Goal: Task Accomplishment & Management: Complete application form

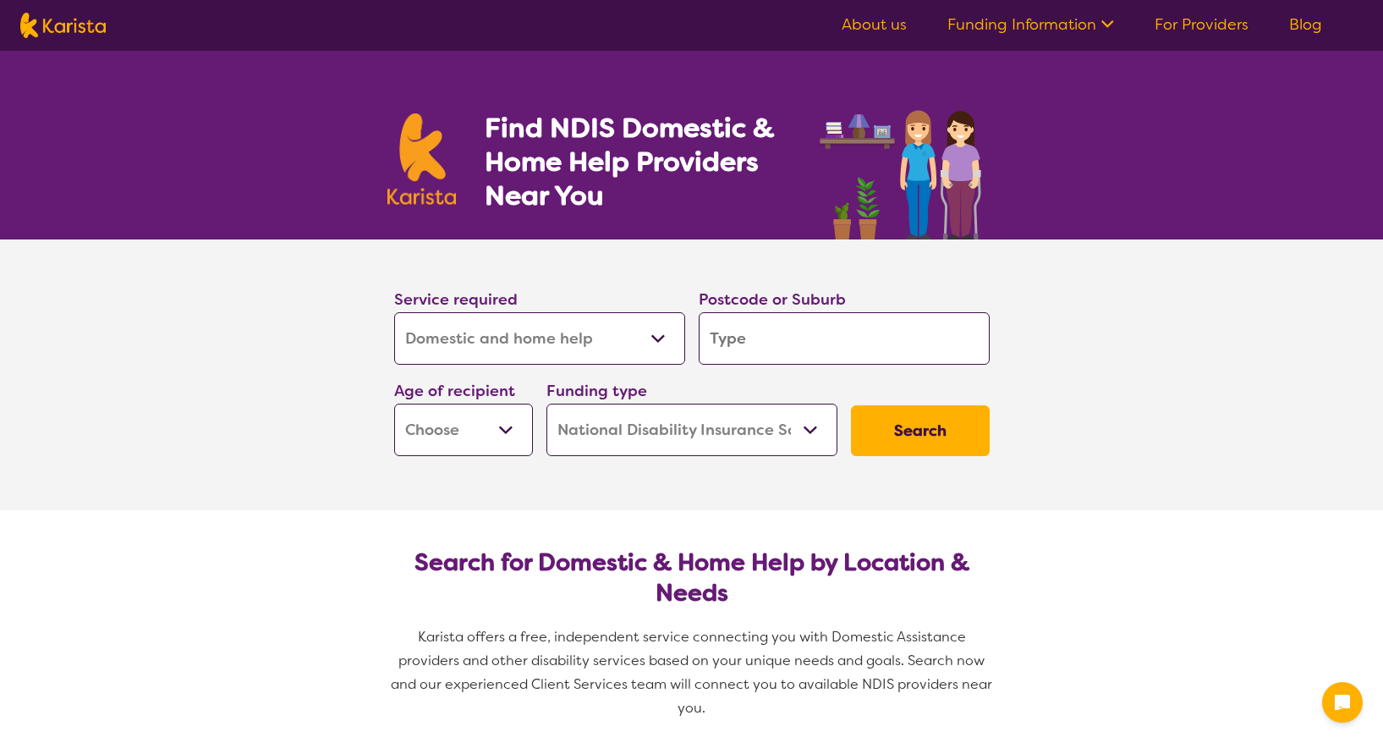
select select "Domestic and home help"
select select "NDIS"
select select "Domestic and home help"
select select "NDIS"
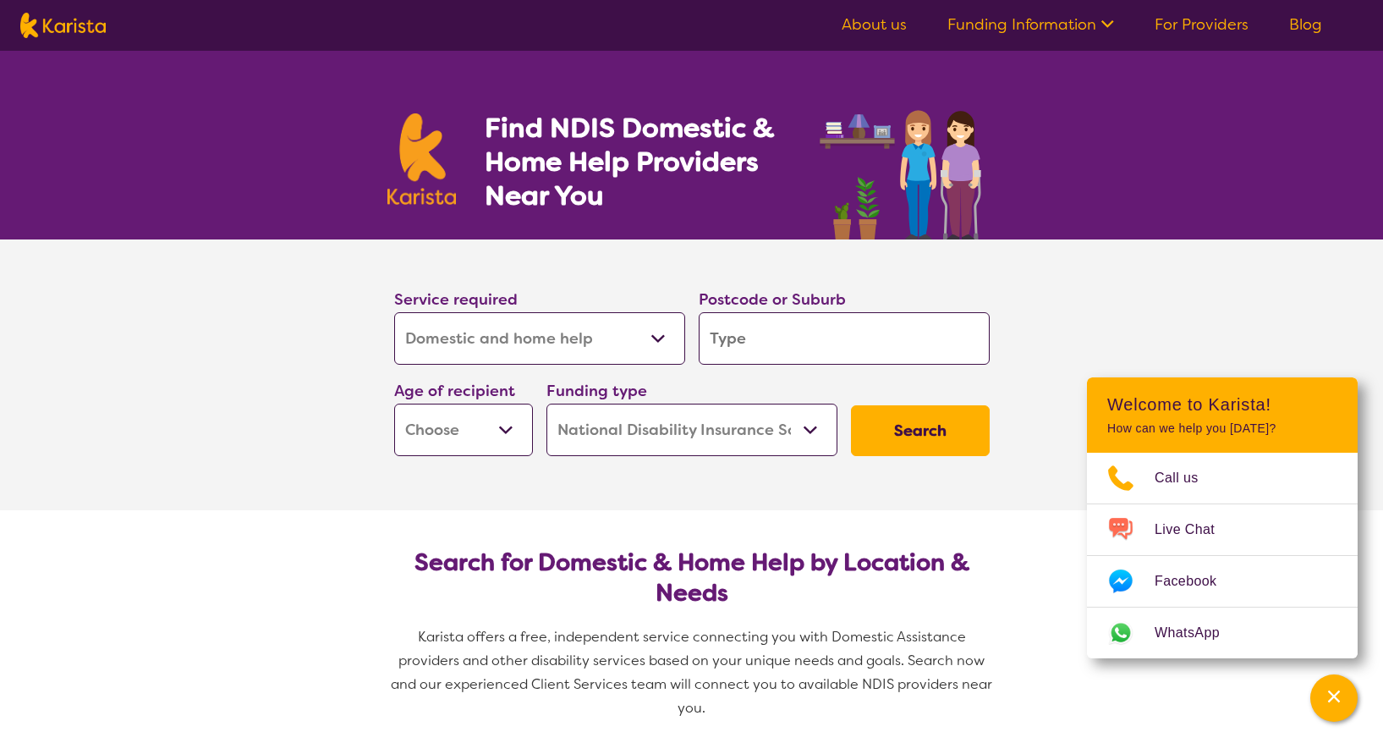
click at [794, 342] on input "search" at bounding box center [844, 338] width 291 height 52
type input "2"
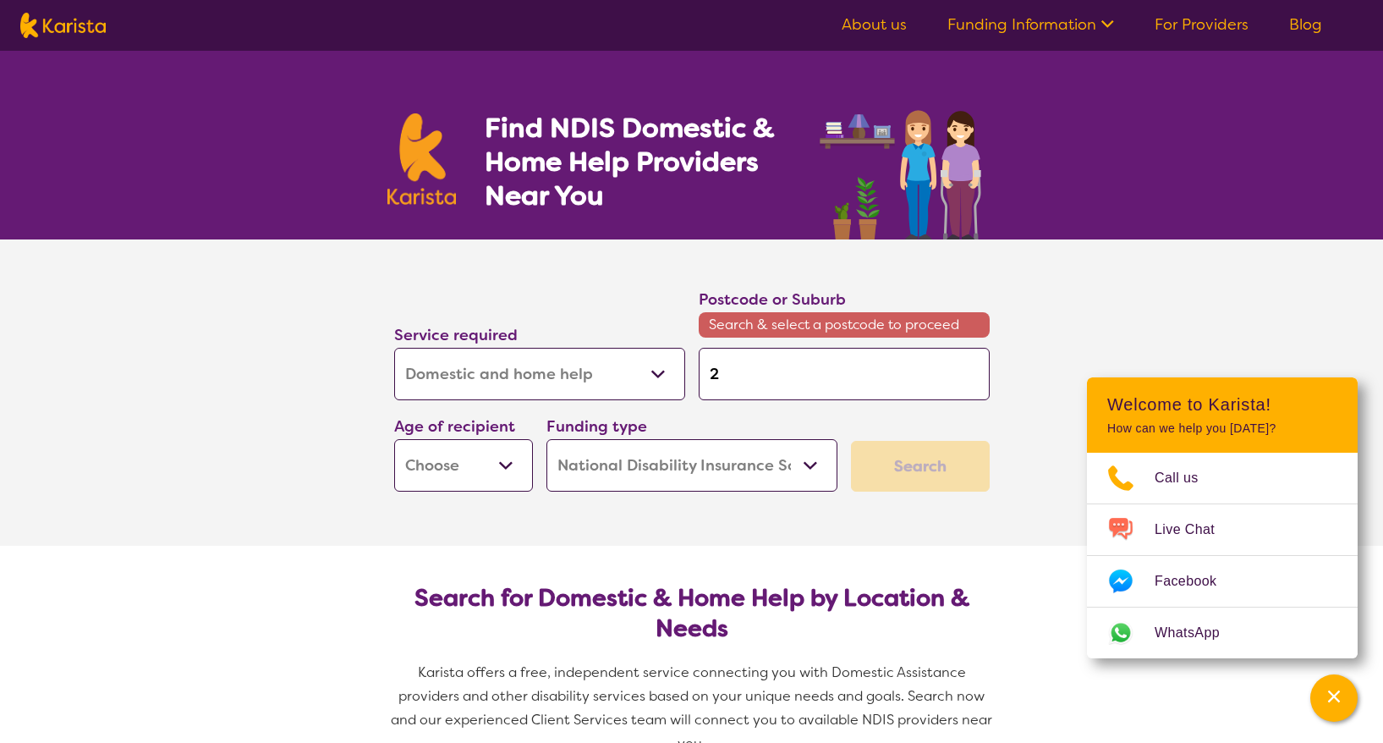
type input "23"
type input "230"
type input "2307"
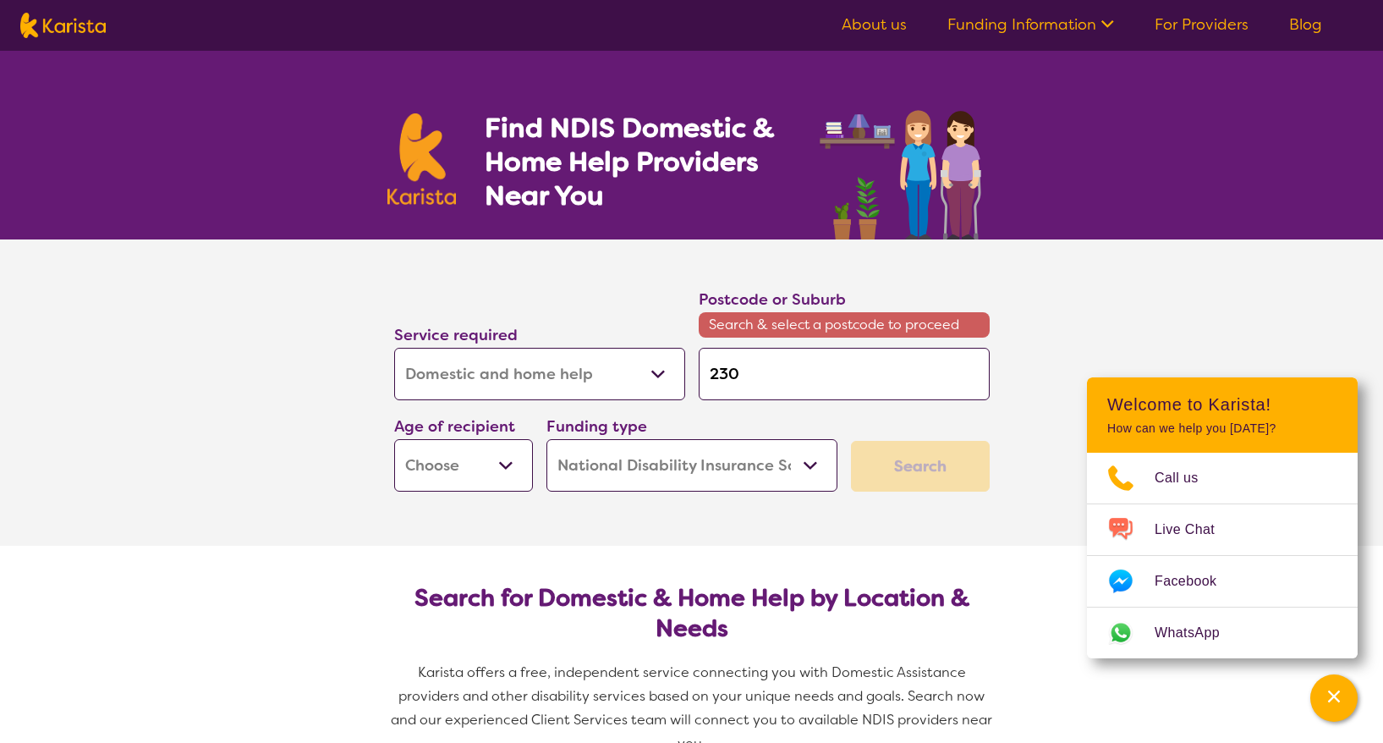
type input "2307"
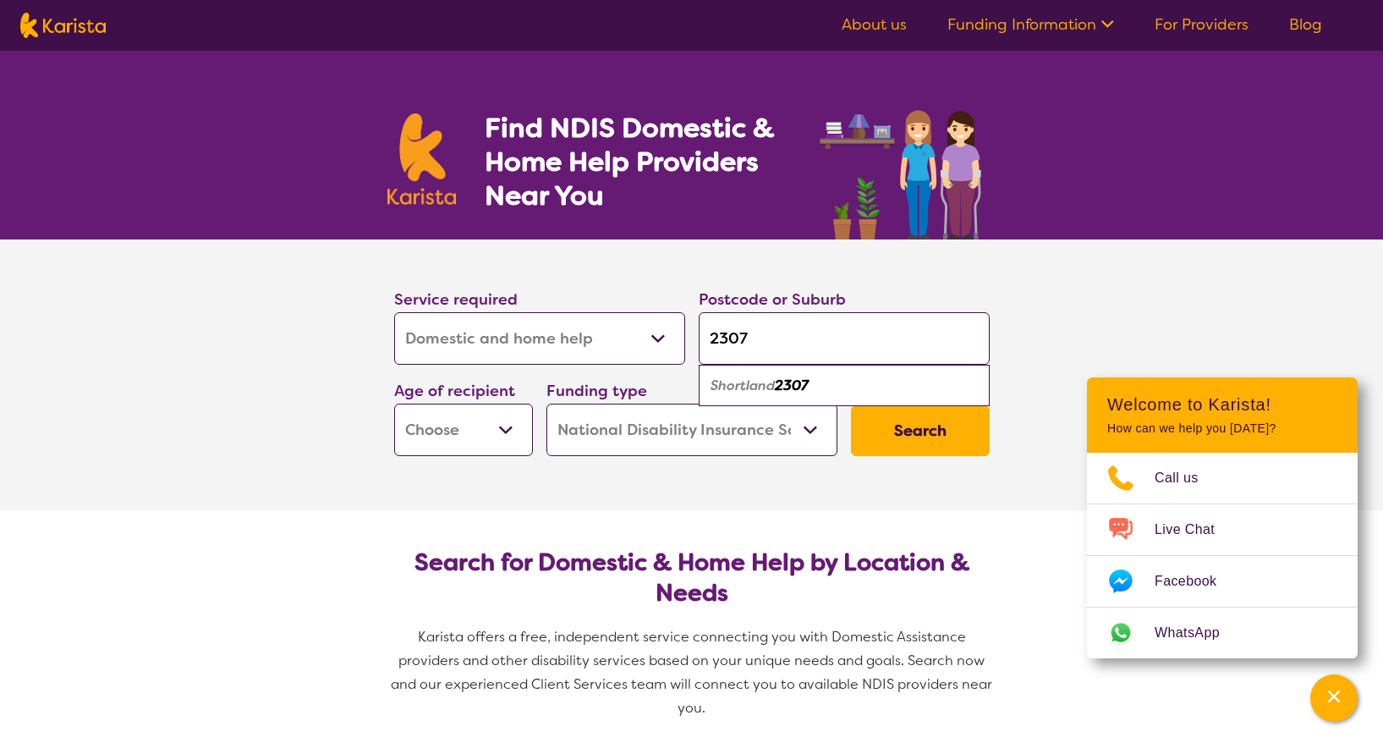
click at [1003, 304] on section "Service required Allied Health Assistant Assessment ([MEDICAL_DATA] or [MEDICAL…" at bounding box center [692, 350] width 650 height 223
click at [727, 339] on input "2307" at bounding box center [844, 338] width 291 height 52
type input "207"
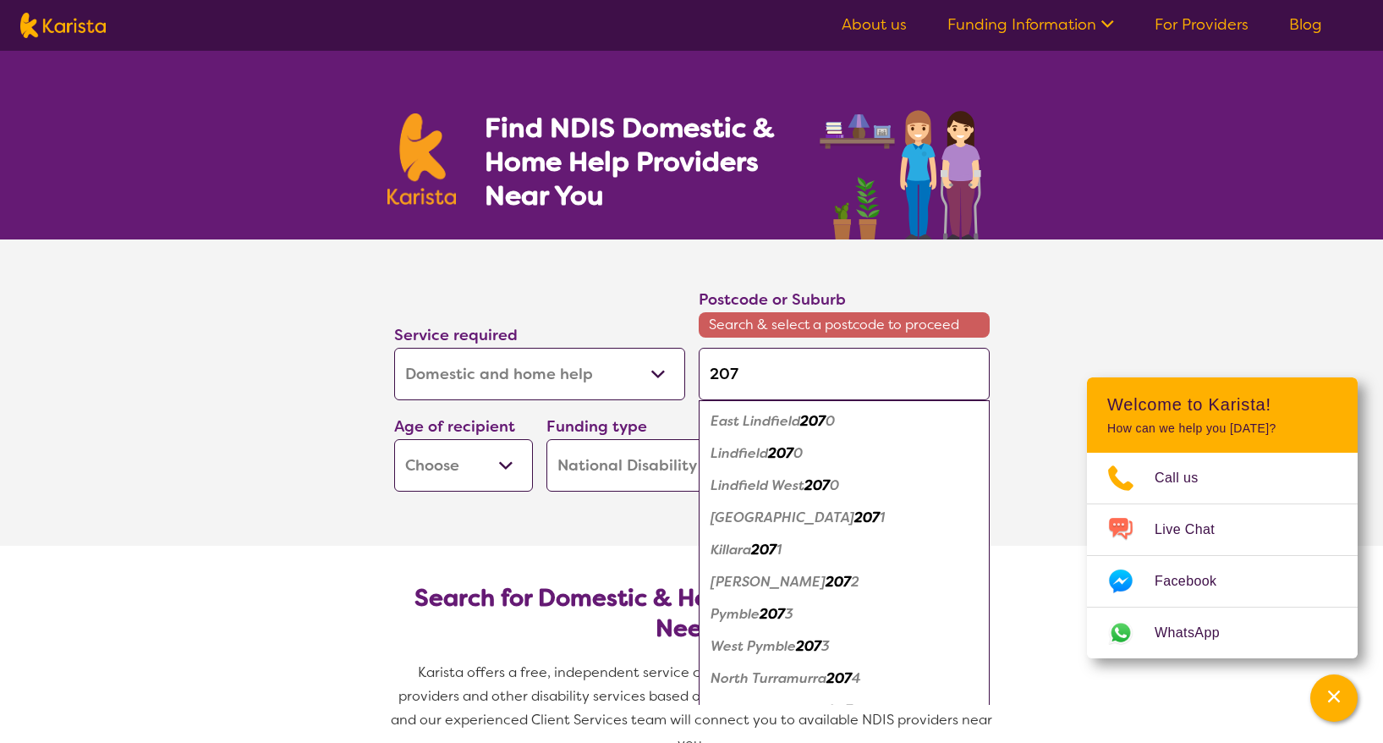
type input "2037"
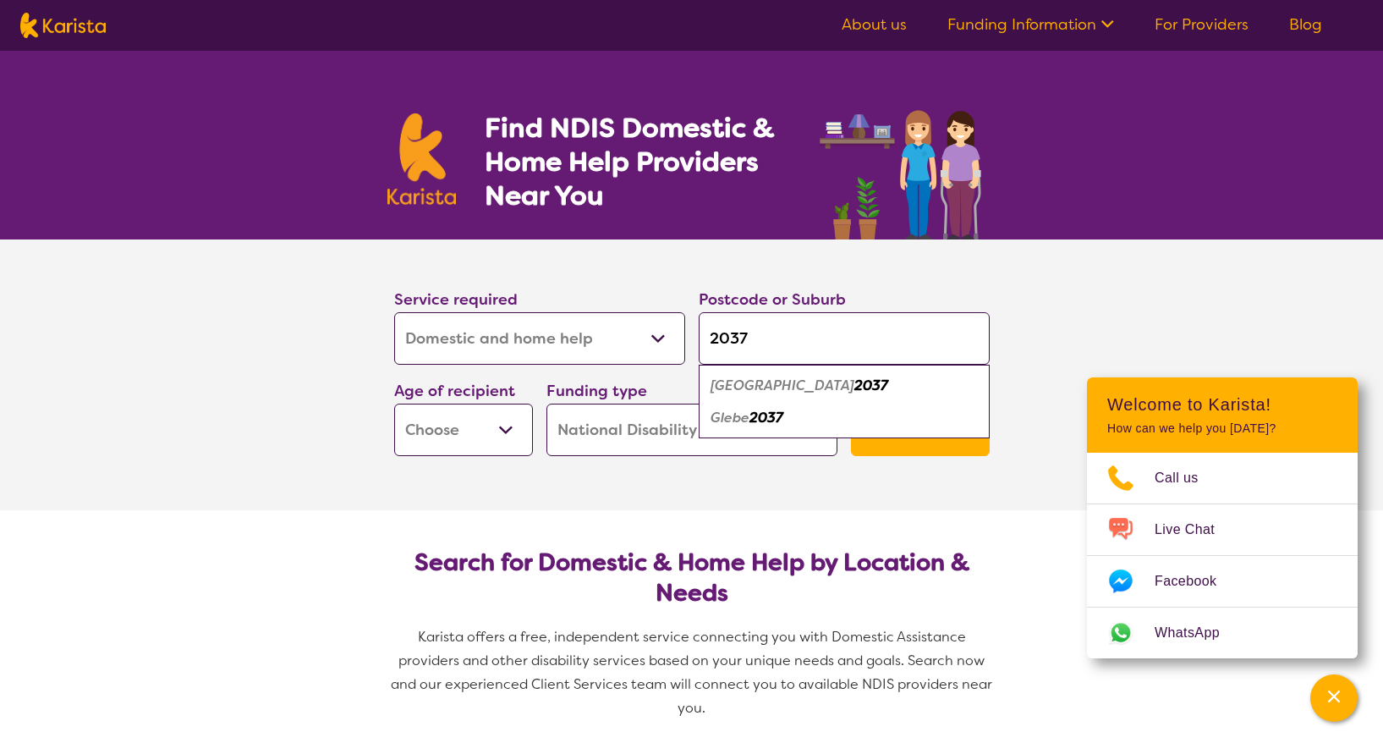
type input "2037"
click at [761, 430] on div "Glebe 2037" at bounding box center [844, 418] width 274 height 32
click at [765, 336] on input "2037" at bounding box center [844, 338] width 291 height 52
select select "AD"
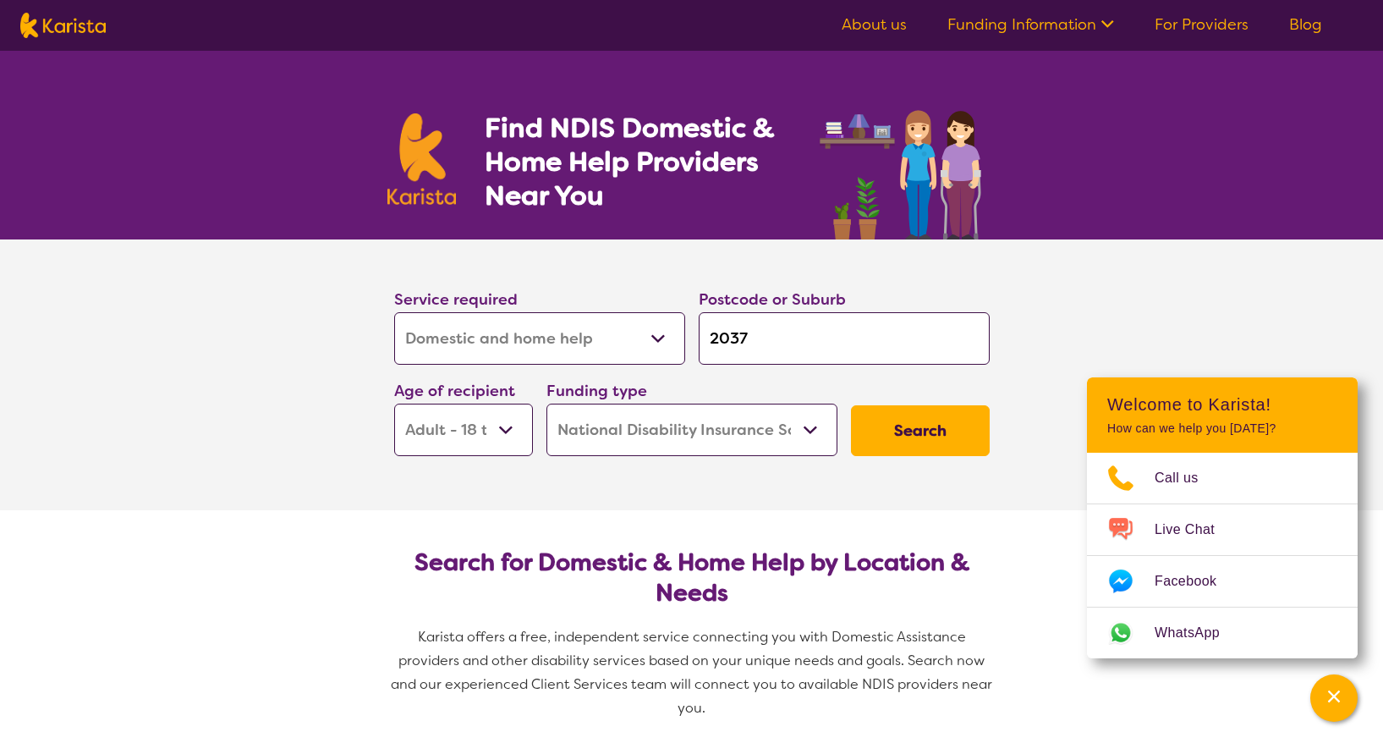
select select "AD"
click at [970, 418] on button "Search" at bounding box center [920, 430] width 139 height 51
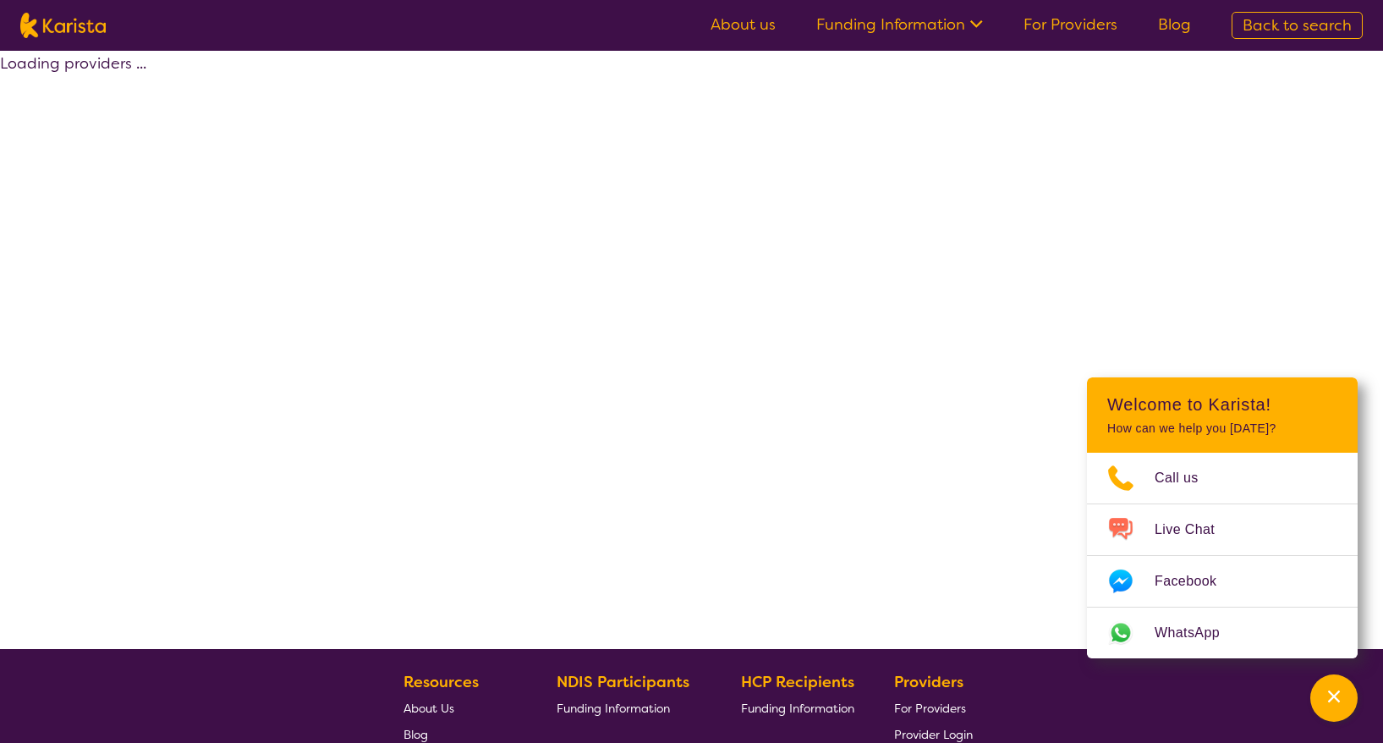
select select "by_score"
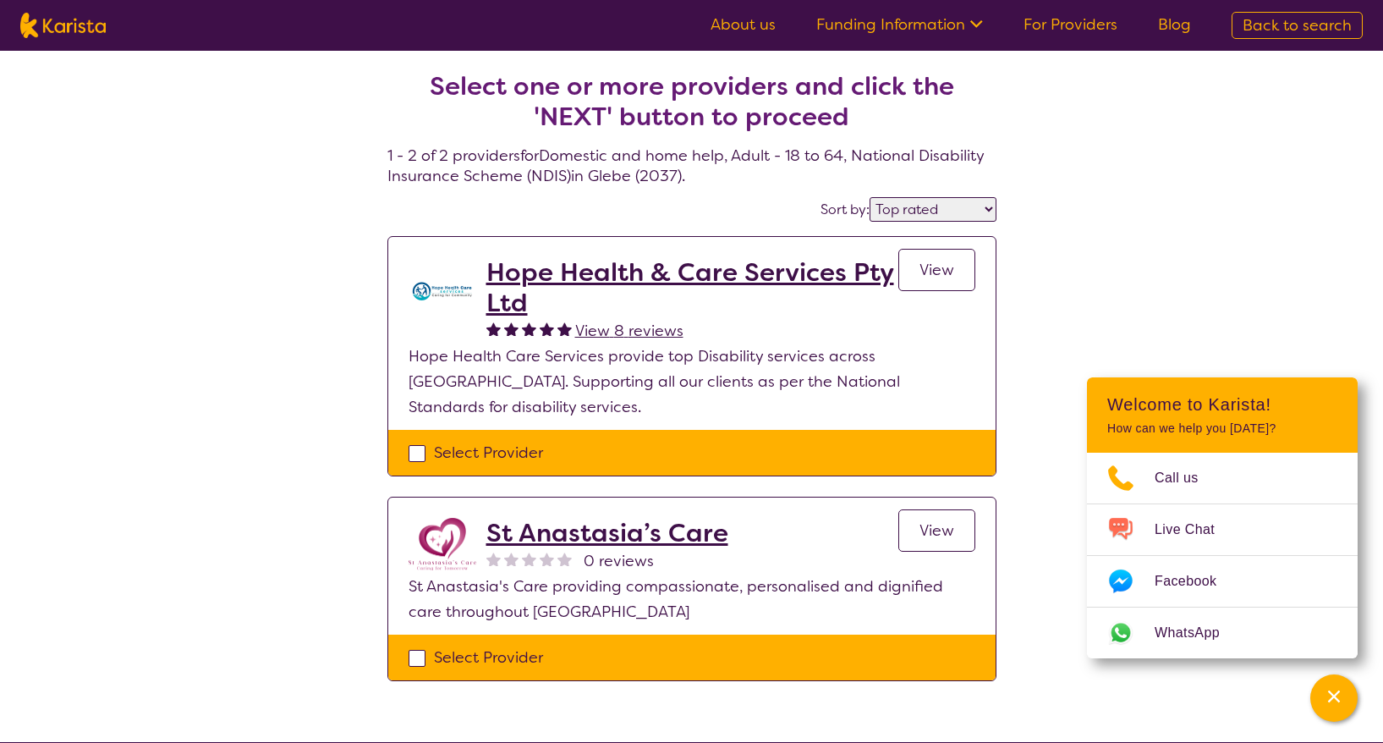
click at [594, 269] on h2 "Hope Health & Care Services Pty Ltd" at bounding box center [692, 287] width 412 height 61
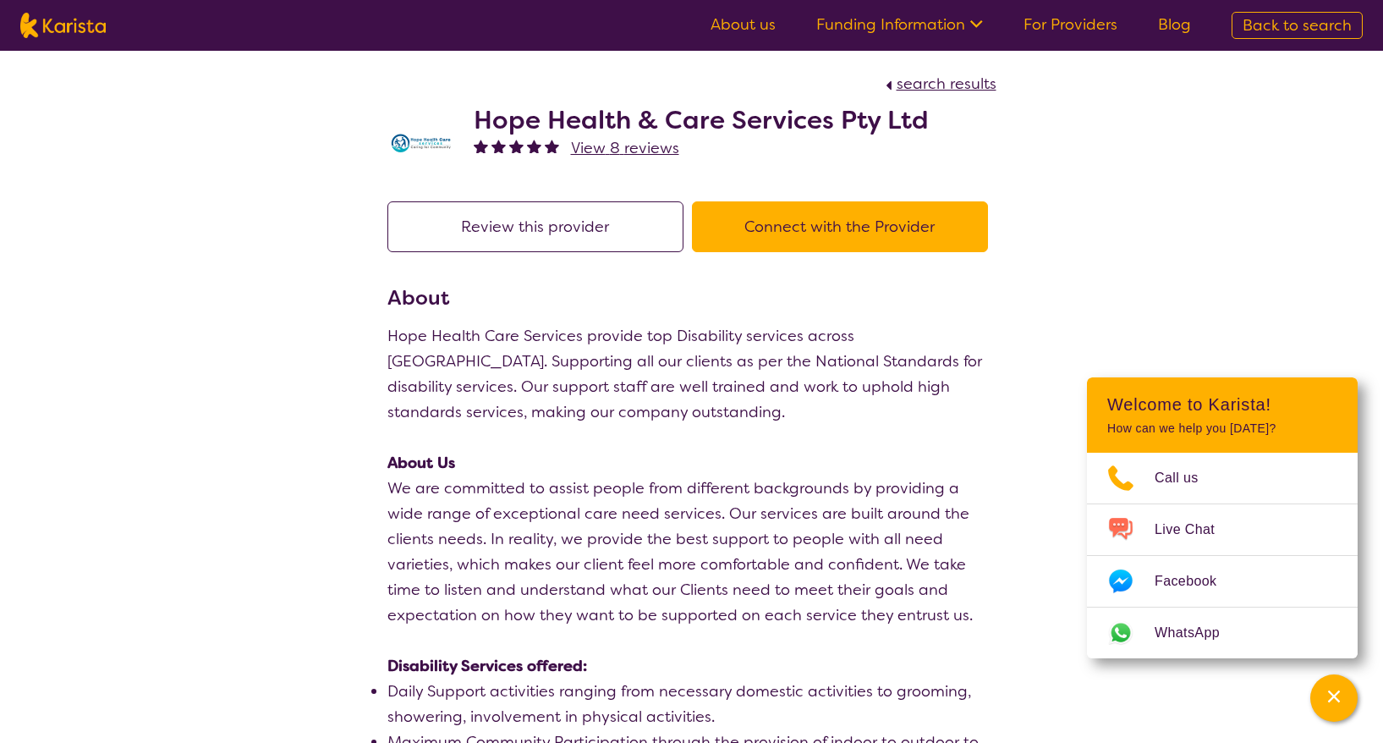
select select "by_score"
